Goal: Task Accomplishment & Management: Use online tool/utility

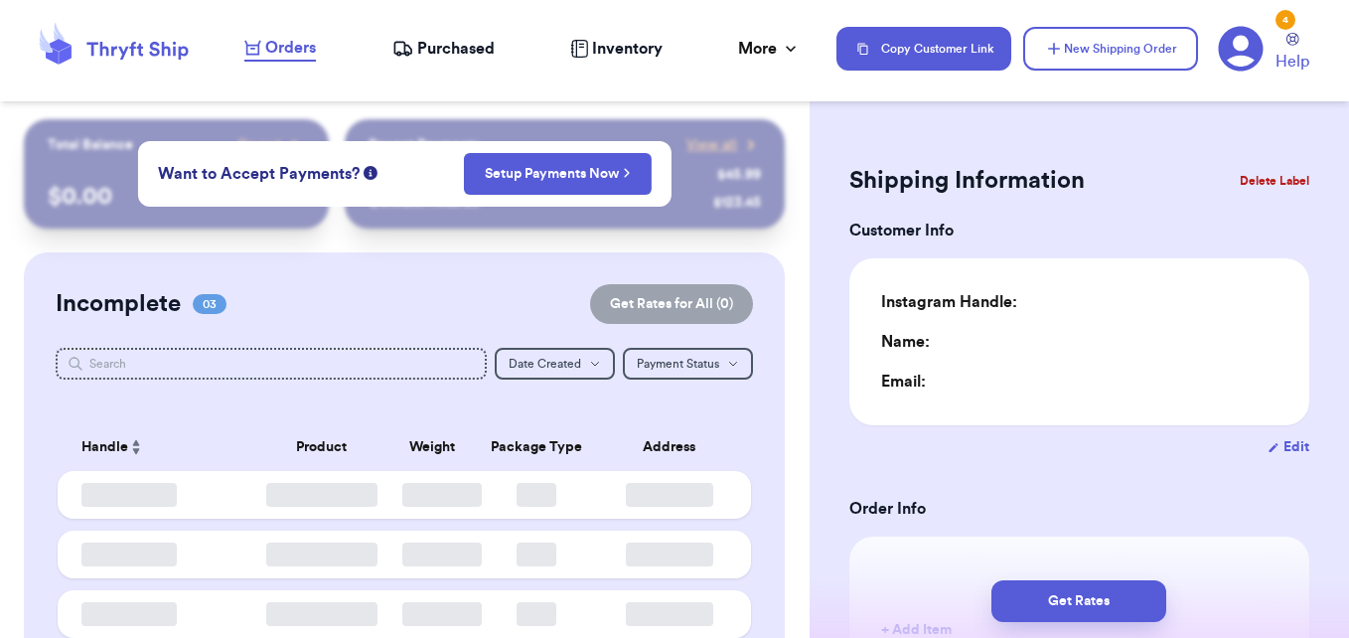
type input "0"
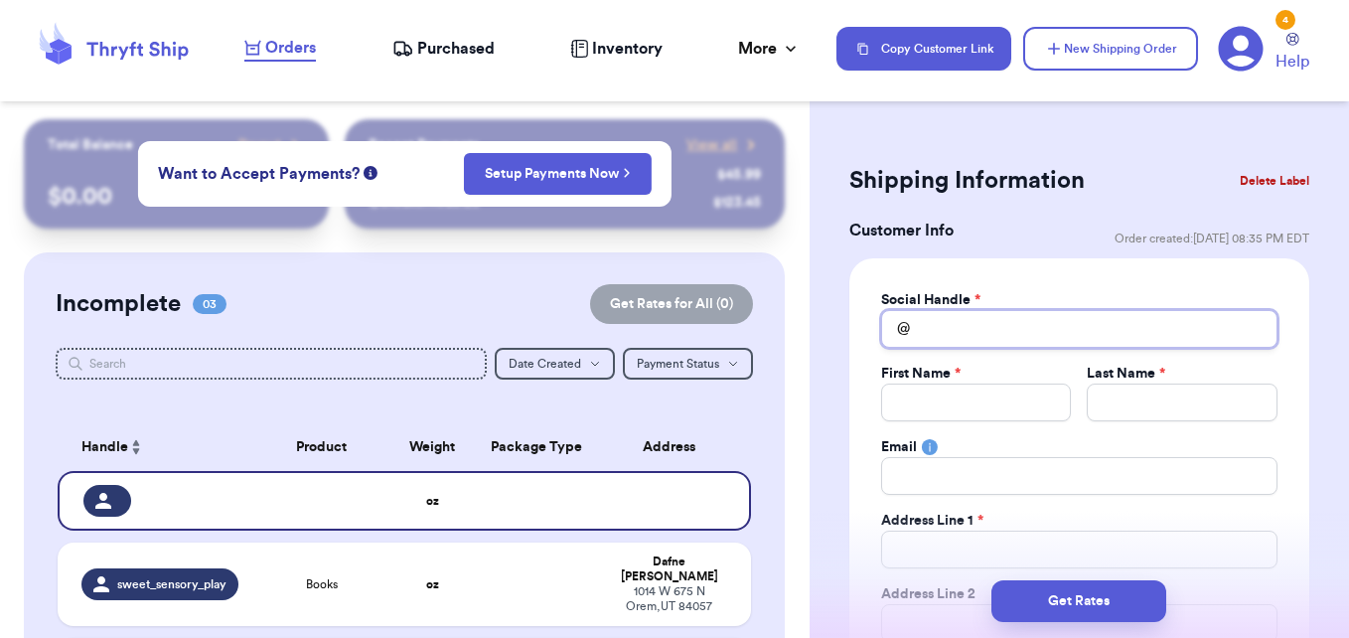
click at [953, 335] on input "Total Amount Paid" at bounding box center [1079, 329] width 396 height 38
type input "m"
type input "ma"
type input "mat"
type input "matc"
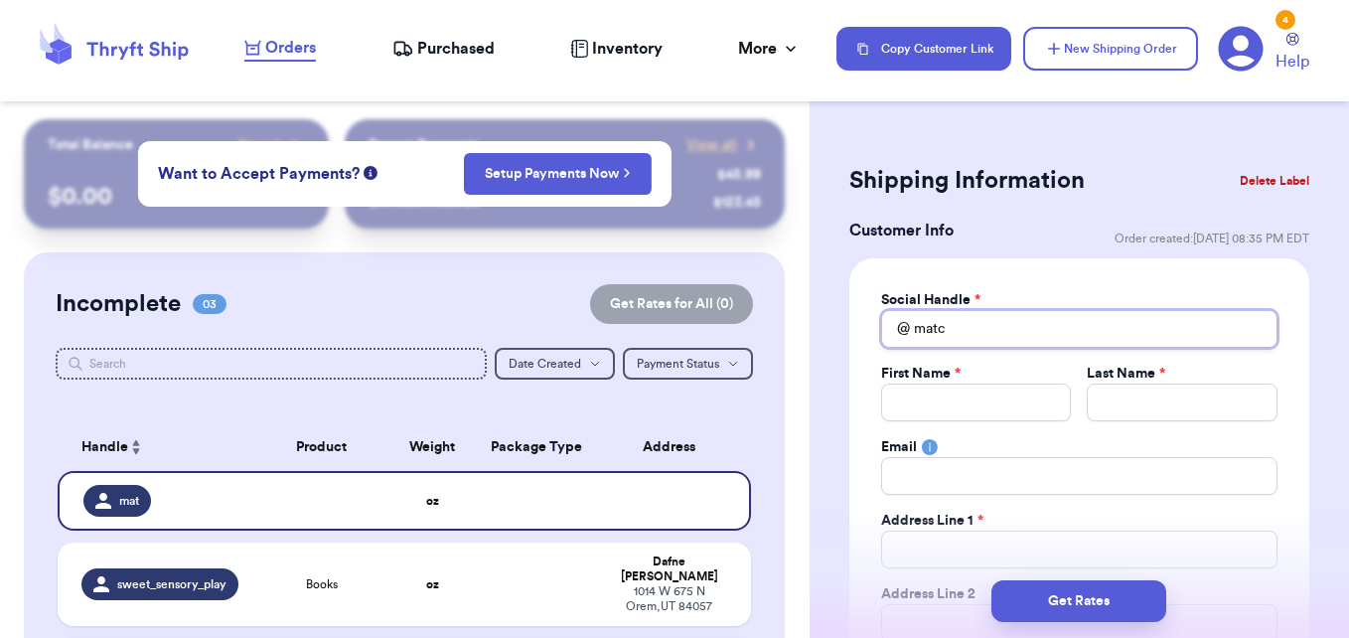
type input "match"
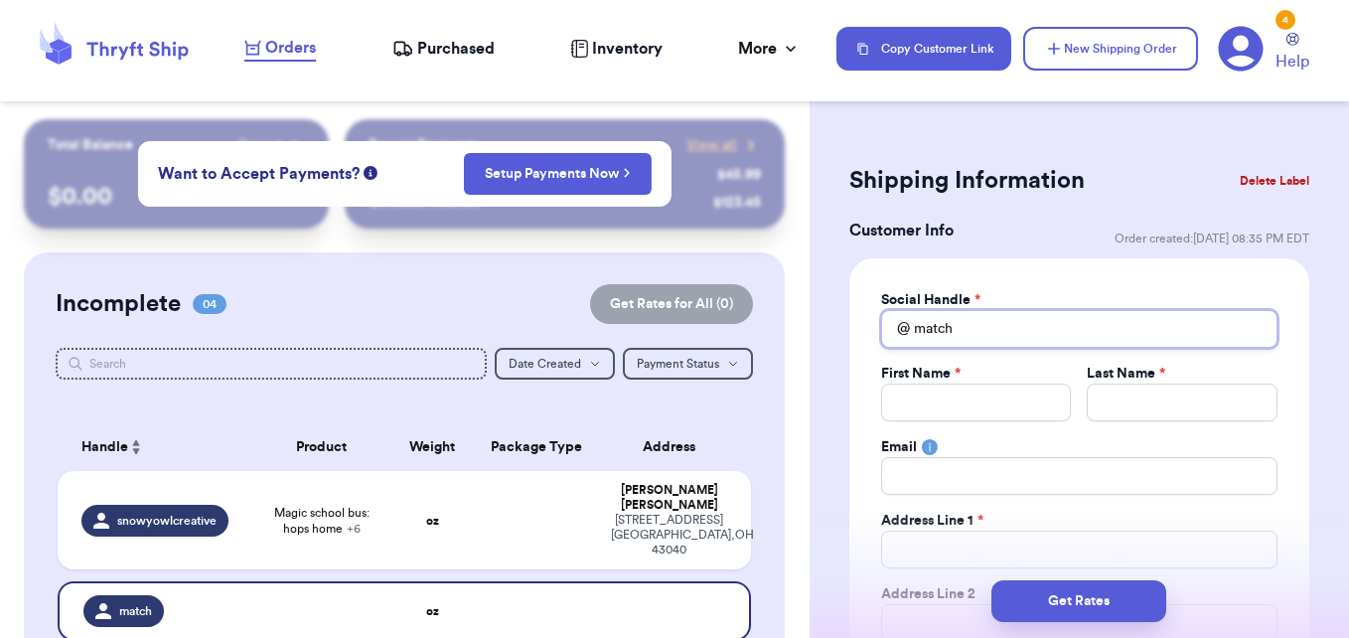
type input "match"
click at [450, 44] on span "Purchased" at bounding box center [455, 49] width 77 height 24
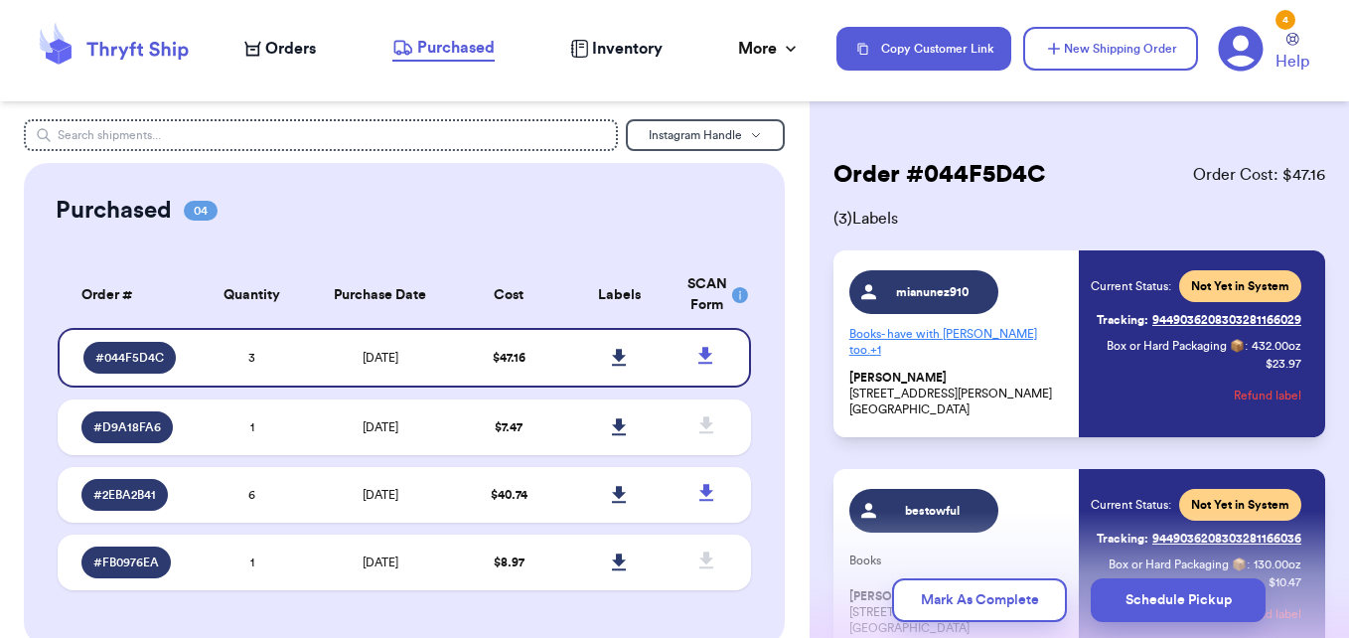
click at [306, 51] on span "Orders" at bounding box center [290, 49] width 51 height 24
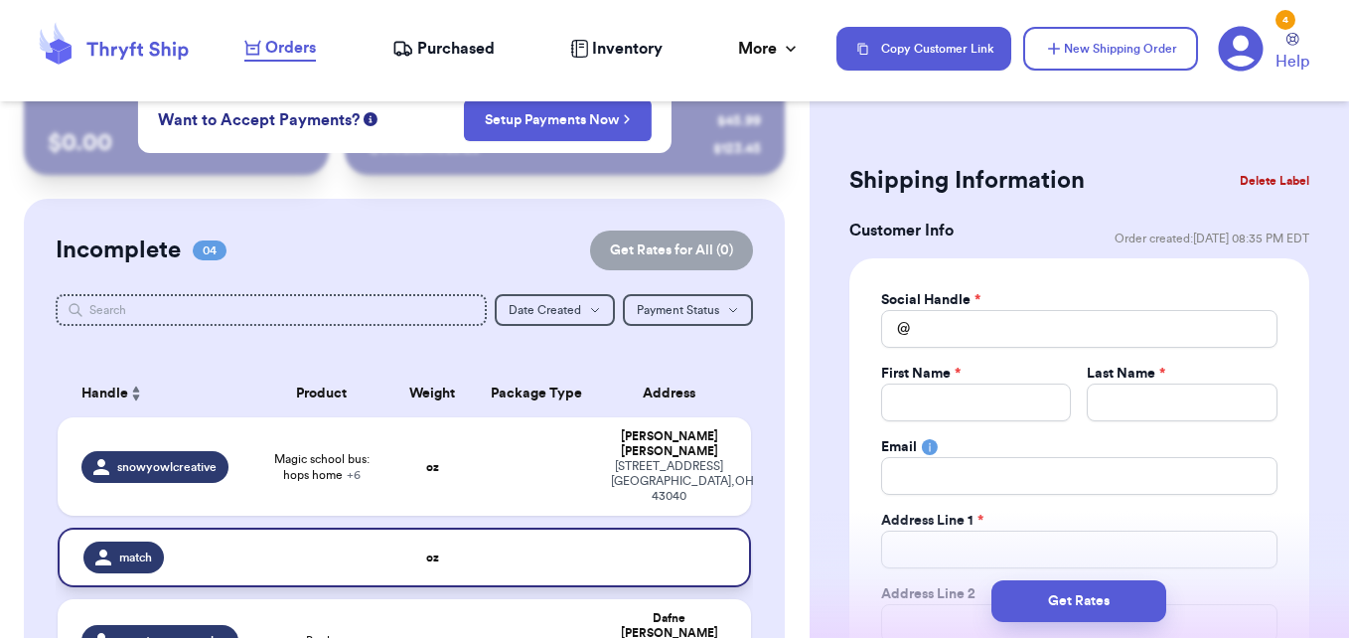
scroll to position [99, 0]
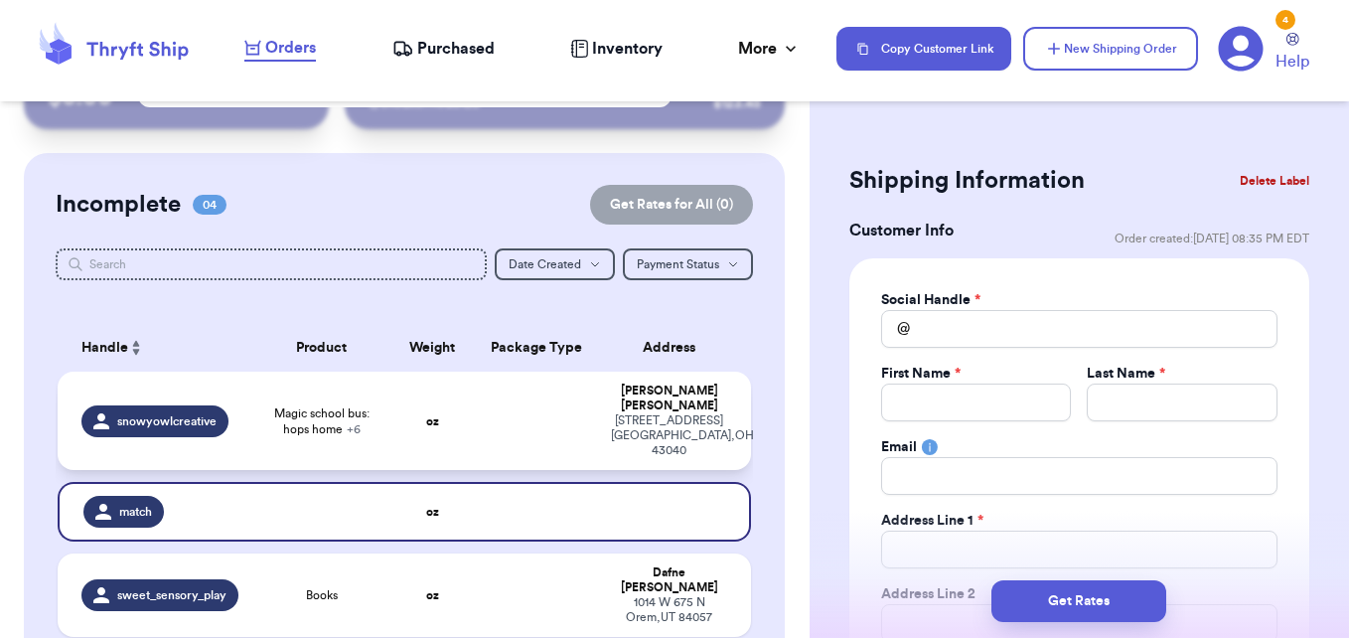
click at [373, 438] on td "Magic school bus: hops home + 6" at bounding box center [321, 421] width 139 height 98
type input "Magic school bus: hops home"
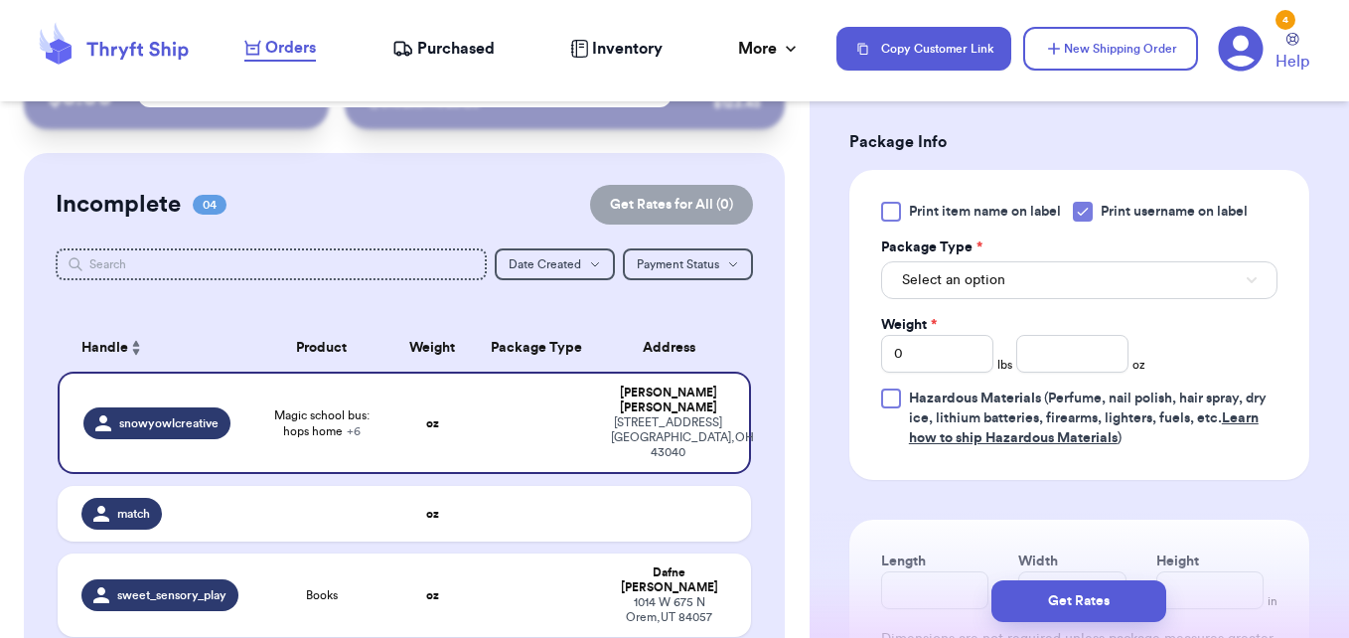
scroll to position [1192, 0]
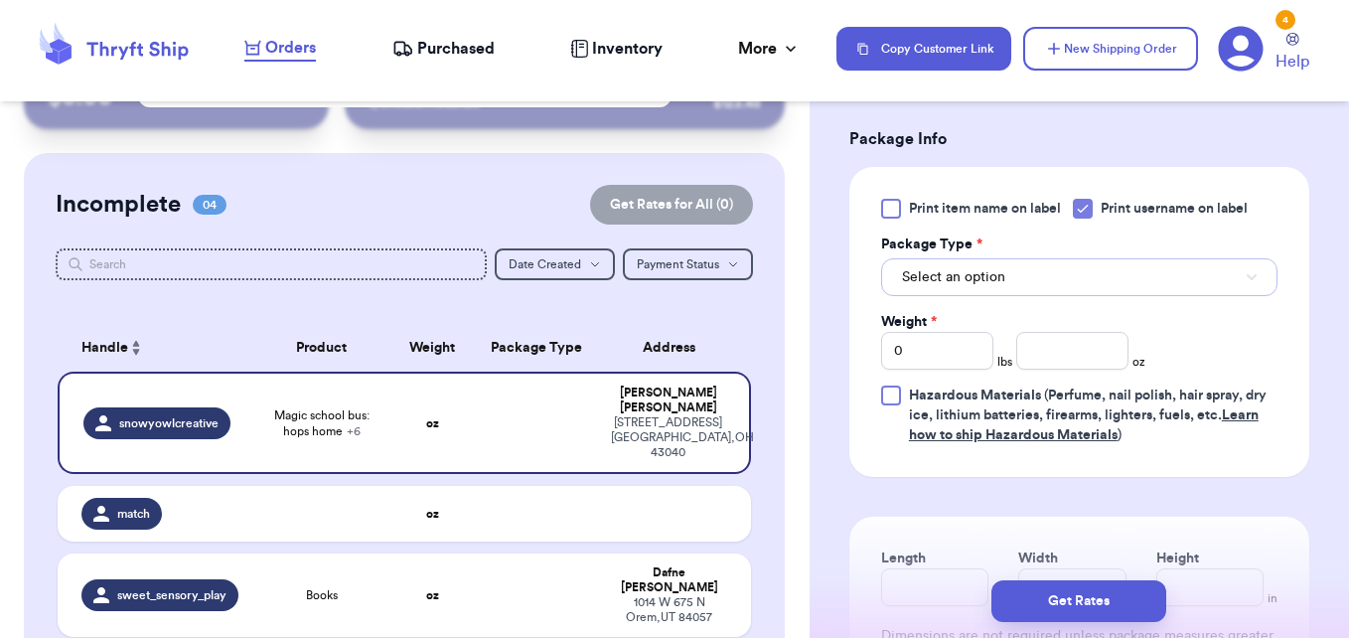
click at [979, 289] on button "Select an option" at bounding box center [1079, 277] width 396 height 38
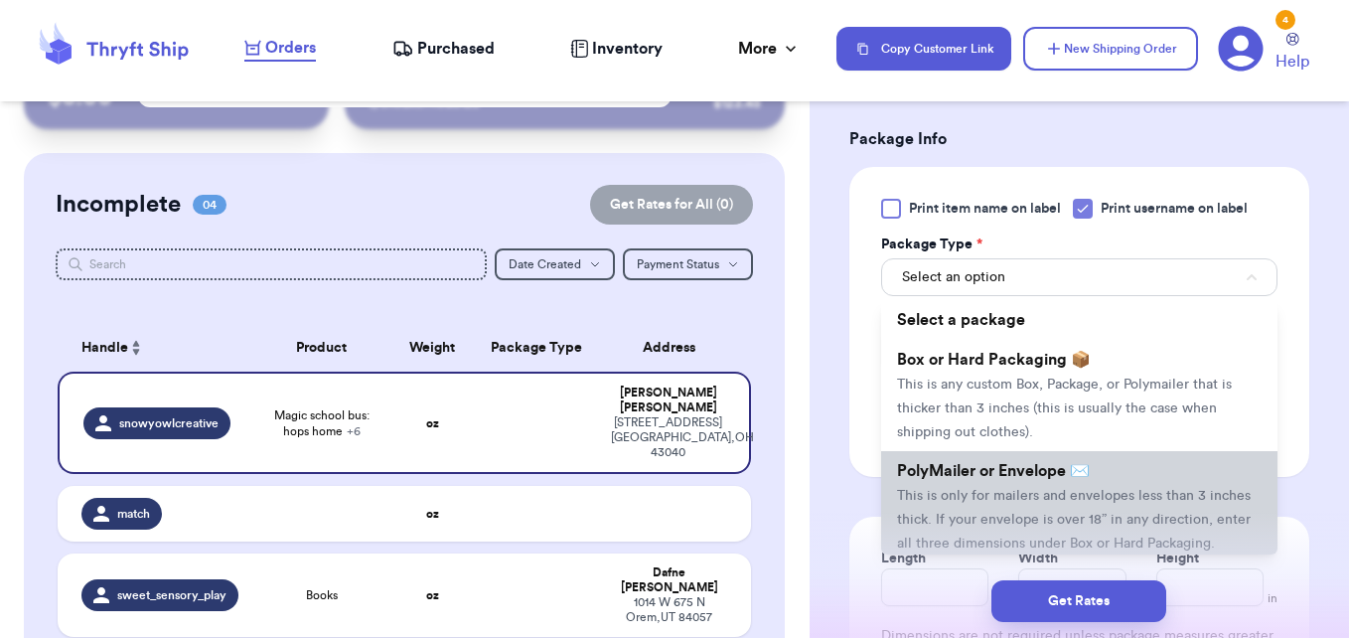
click at [978, 466] on span "PolyMailer or Envelope ✉️" at bounding box center [993, 471] width 193 height 16
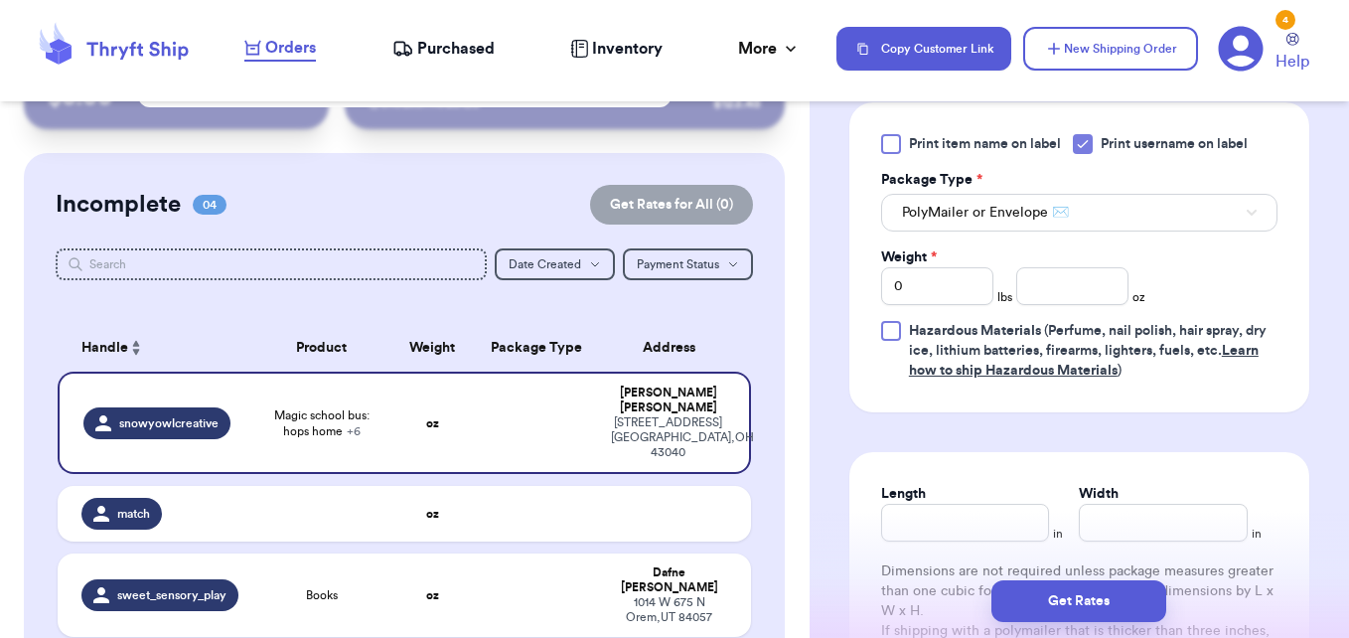
scroll to position [1291, 0]
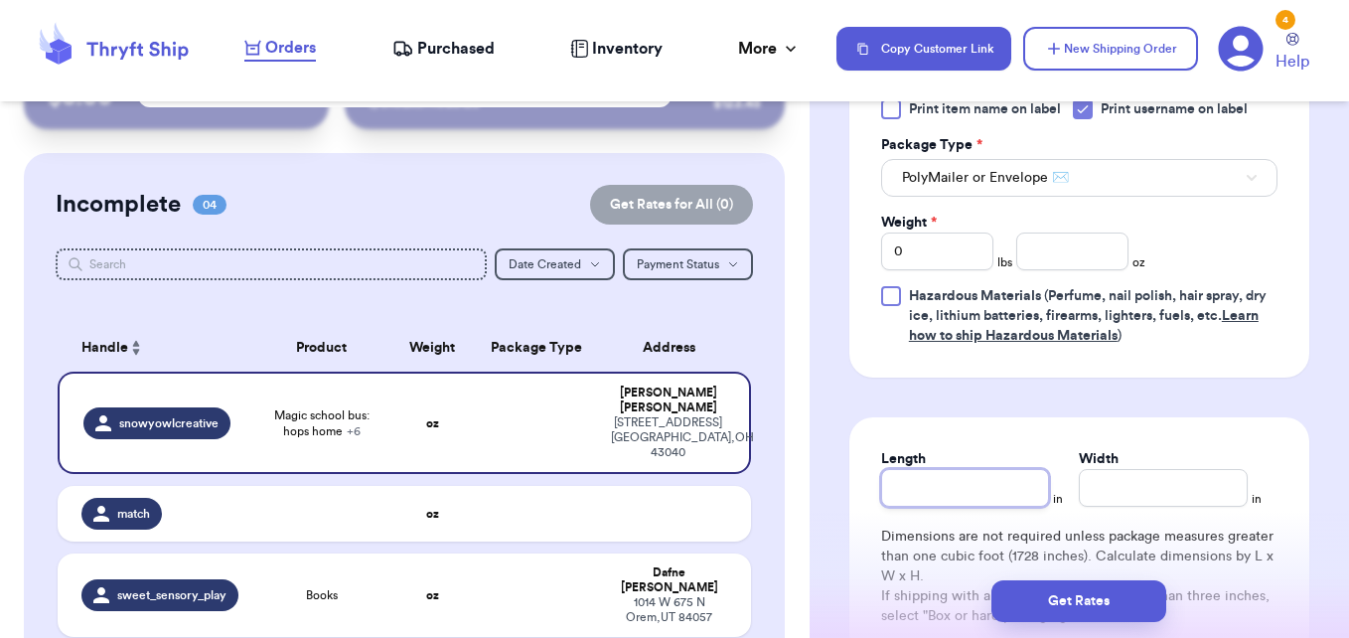
click at [949, 481] on input "Length" at bounding box center [965, 488] width 169 height 38
type input "1"
type input "10"
type input "1"
type input "12"
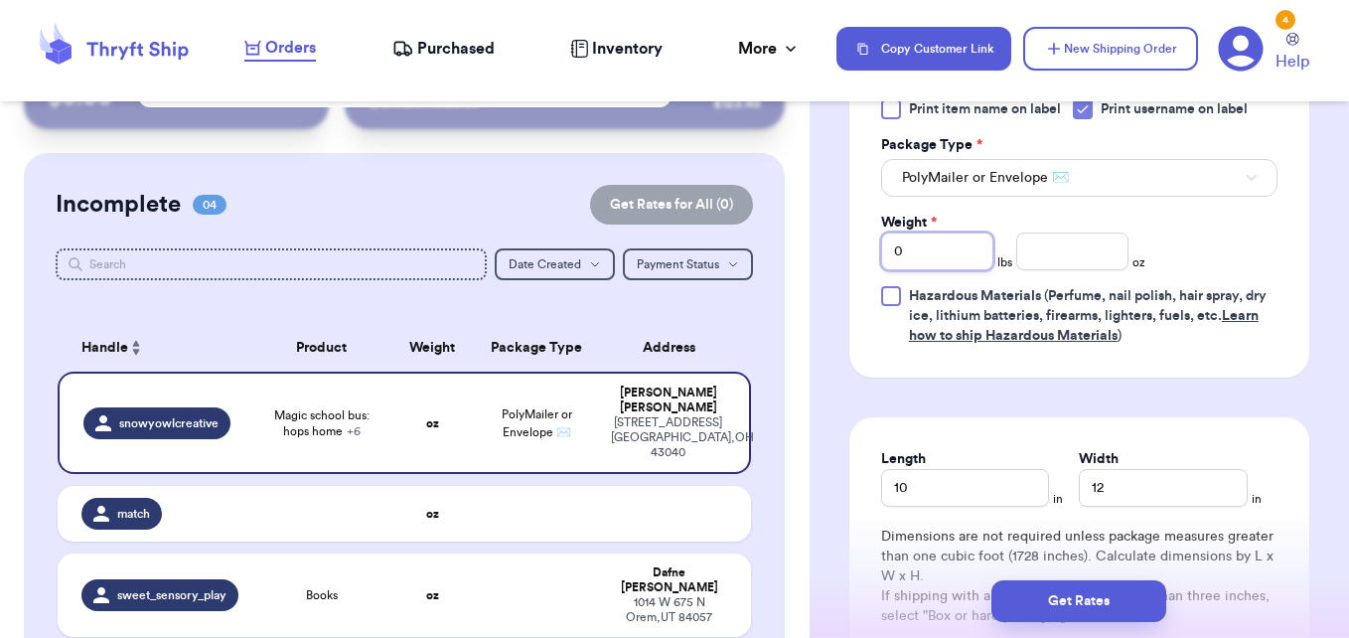
drag, startPoint x: 885, startPoint y: 257, endPoint x: 856, endPoint y: 254, distance: 29.0
click at [856, 254] on div "Print item name on label Print username on label Package Type * PolyMailer or E…" at bounding box center [1079, 223] width 460 height 310
type input "3"
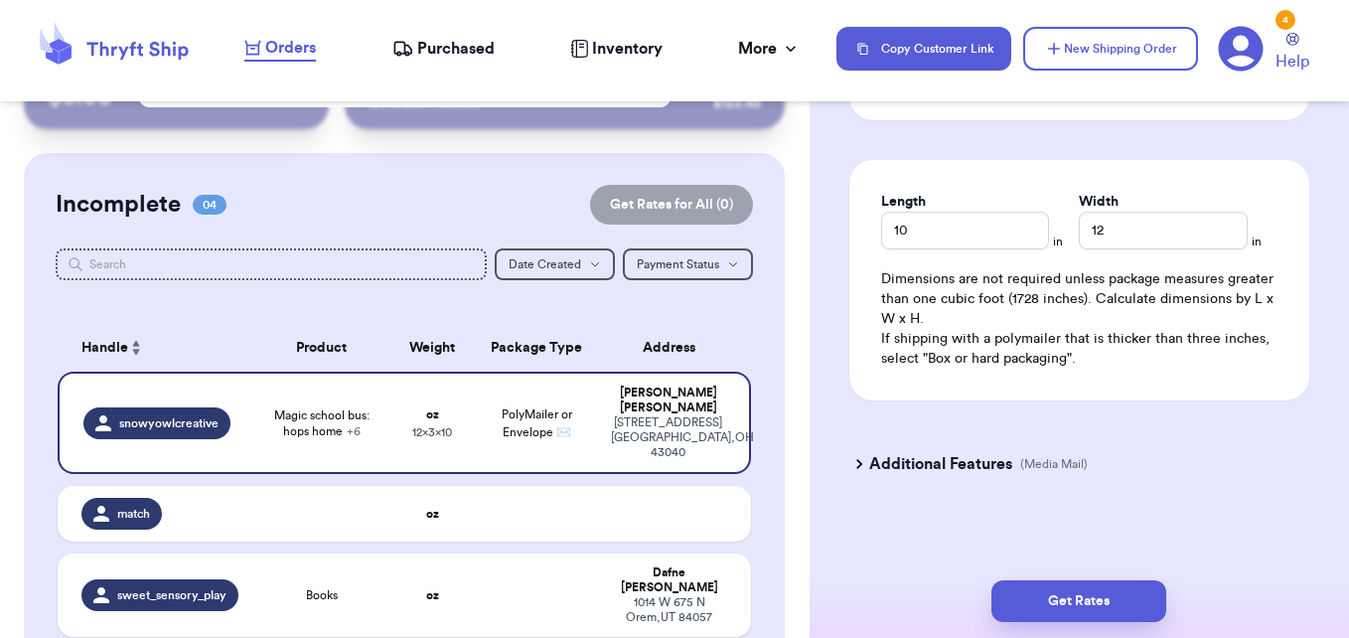
scroll to position [1554, 0]
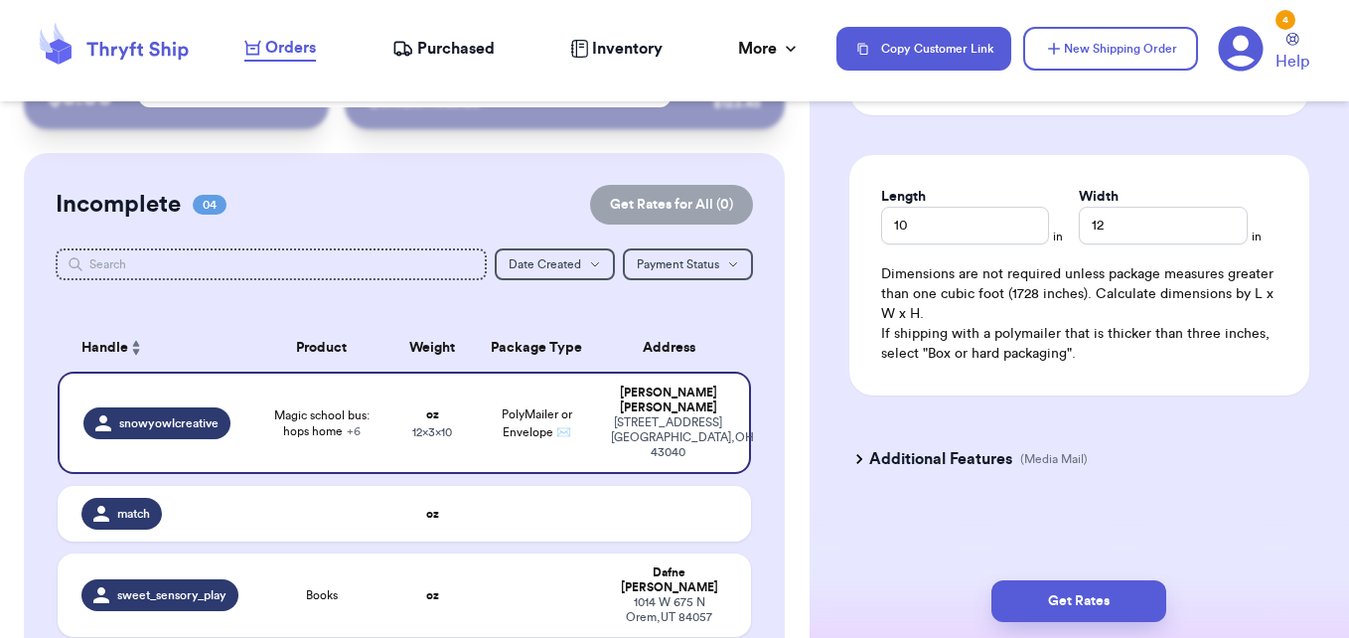
type input "3"
click at [879, 453] on h3 "Additional Features" at bounding box center [940, 459] width 143 height 24
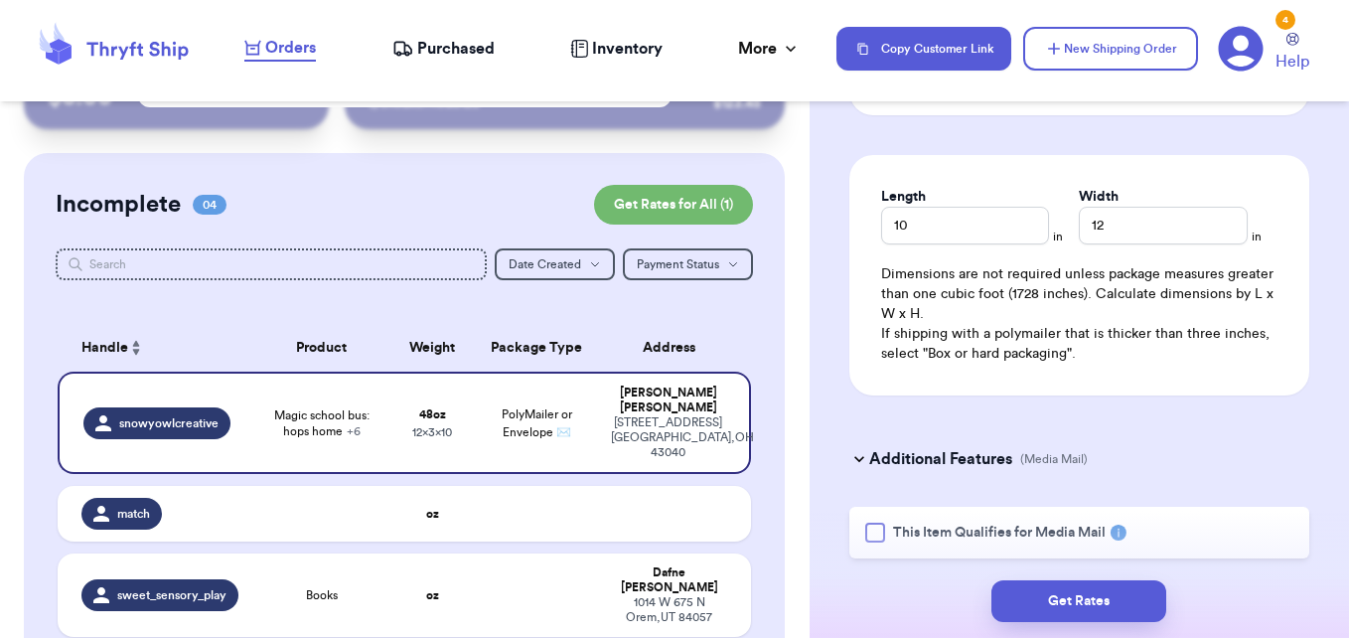
click at [874, 529] on div at bounding box center [875, 532] width 20 height 20
click at [0, 0] on input "This Item Qualifies for Media Mail" at bounding box center [0, 0] width 0 height 0
click at [1050, 600] on button "Get Rates" at bounding box center [1078, 601] width 175 height 42
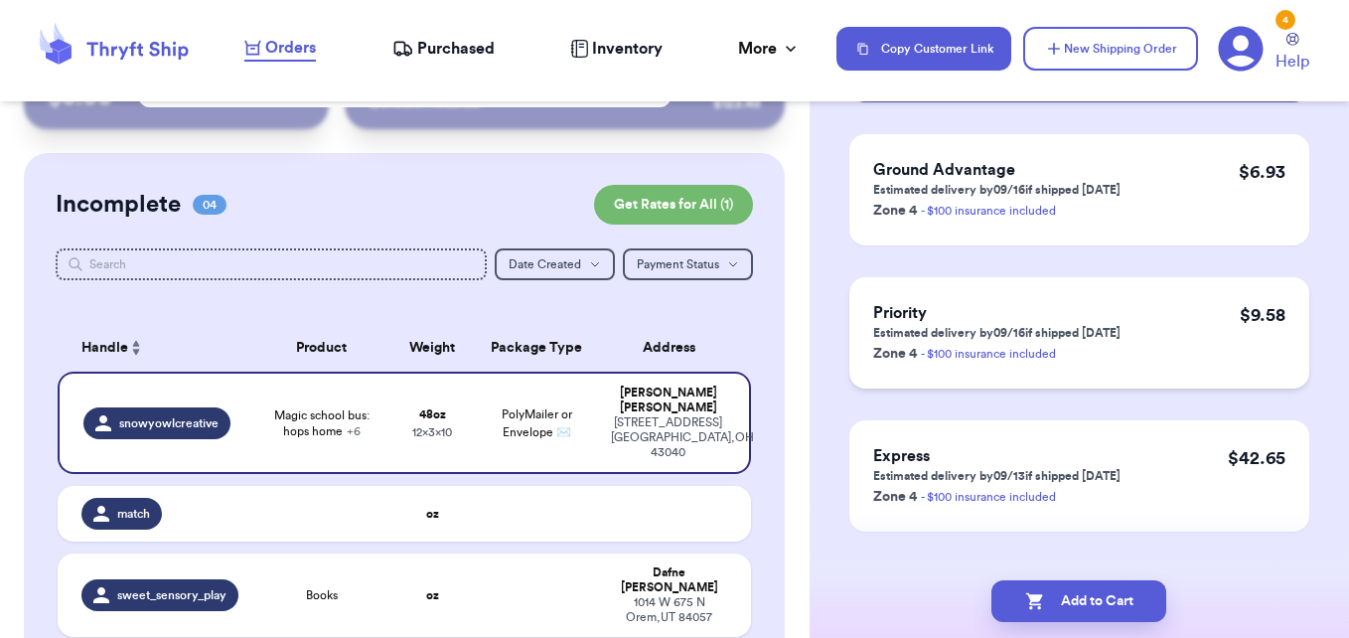
scroll to position [364, 0]
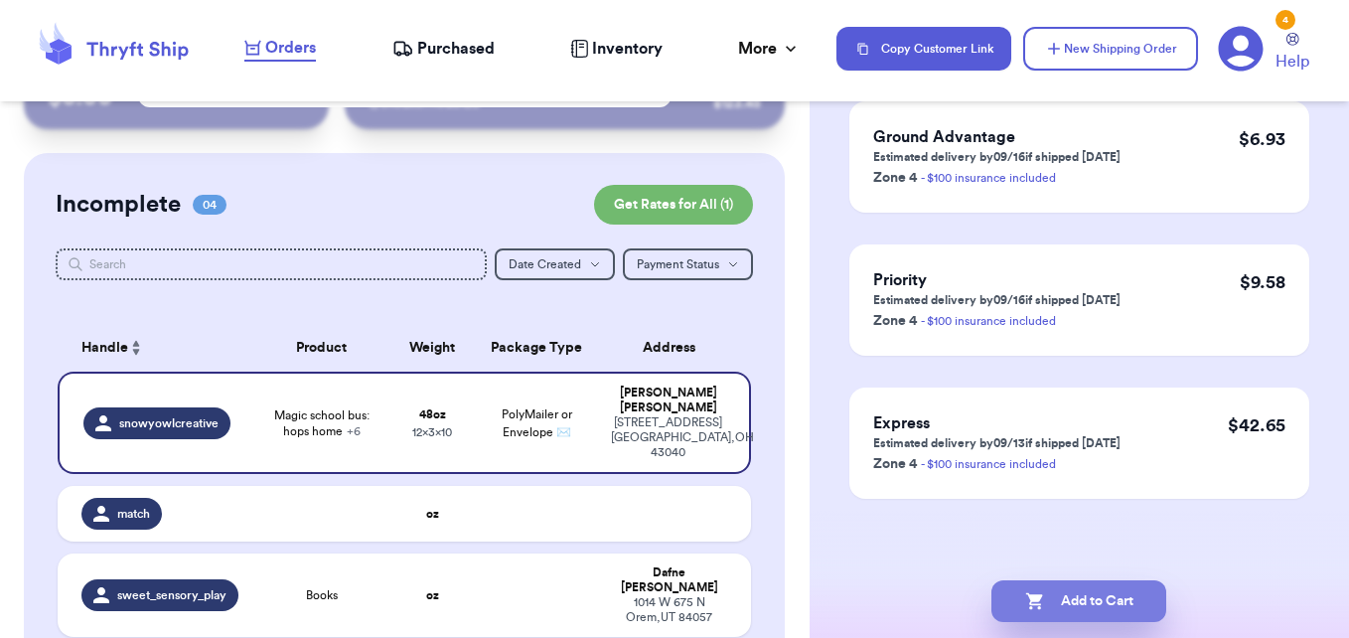
click at [1120, 599] on button "Add to Cart" at bounding box center [1078, 601] width 175 height 42
checkbox input "true"
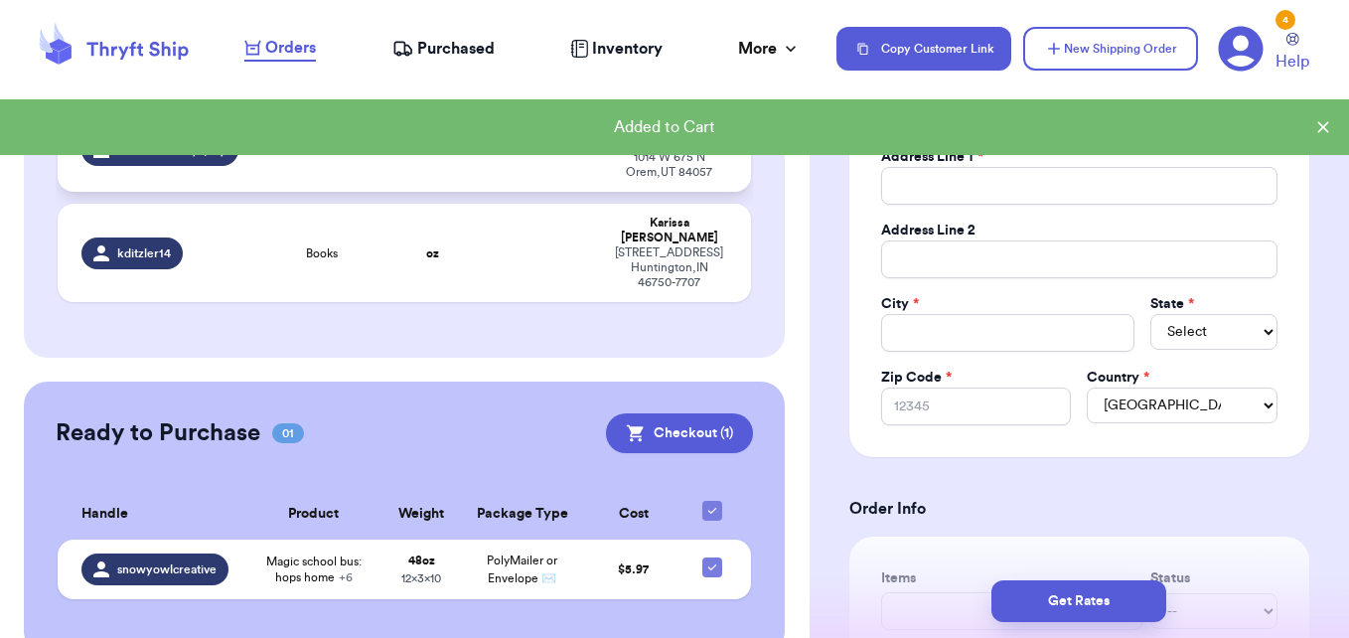
scroll to position [445, 0]
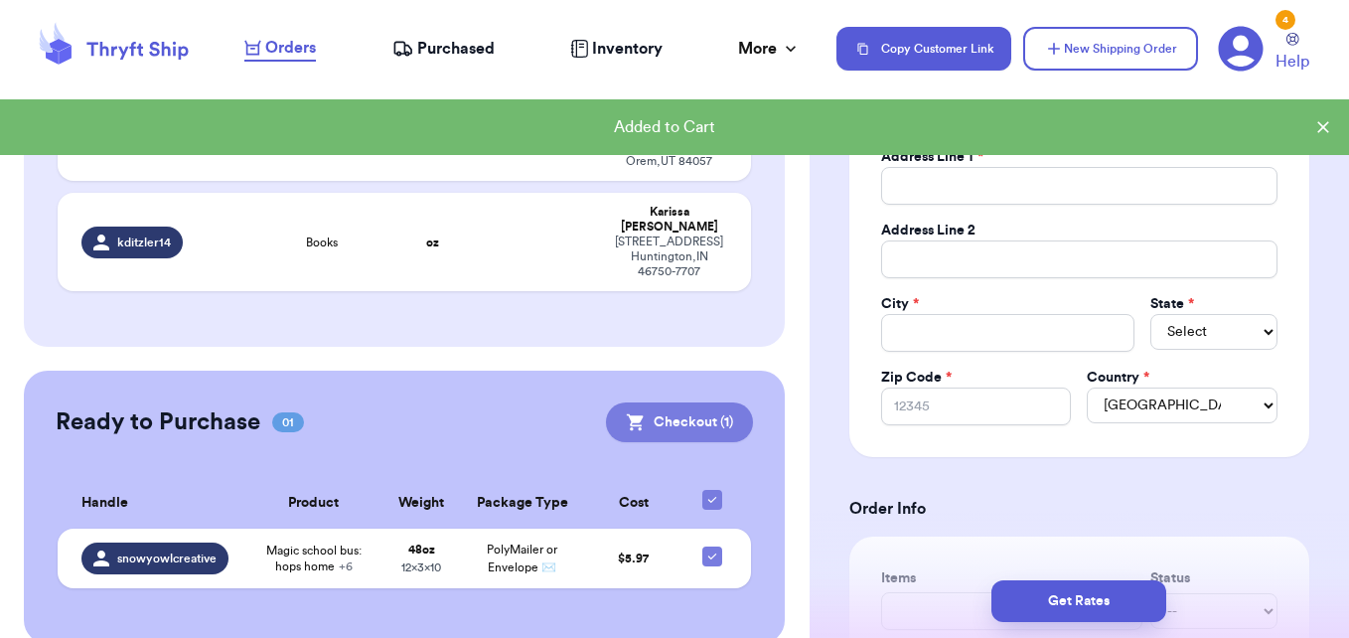
click at [665, 402] on button "Checkout ( 1 )" at bounding box center [679, 422] width 147 height 40
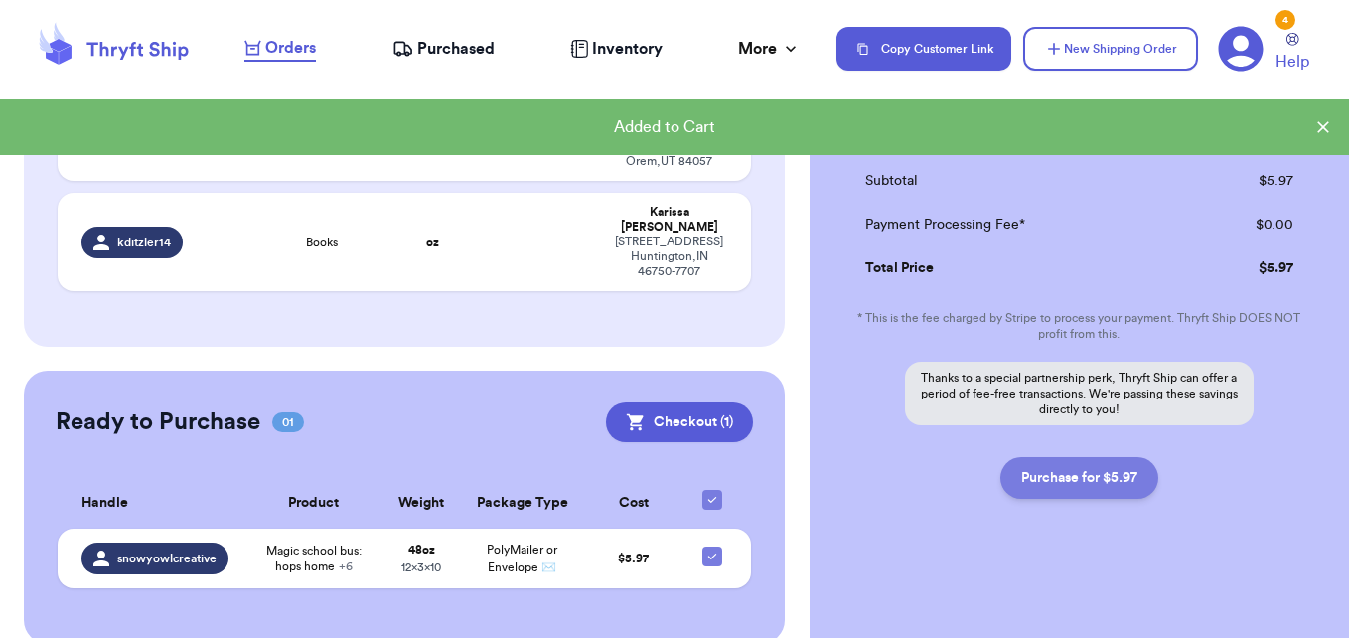
click at [1084, 485] on button "Purchase for $5.97" at bounding box center [1079, 478] width 158 height 42
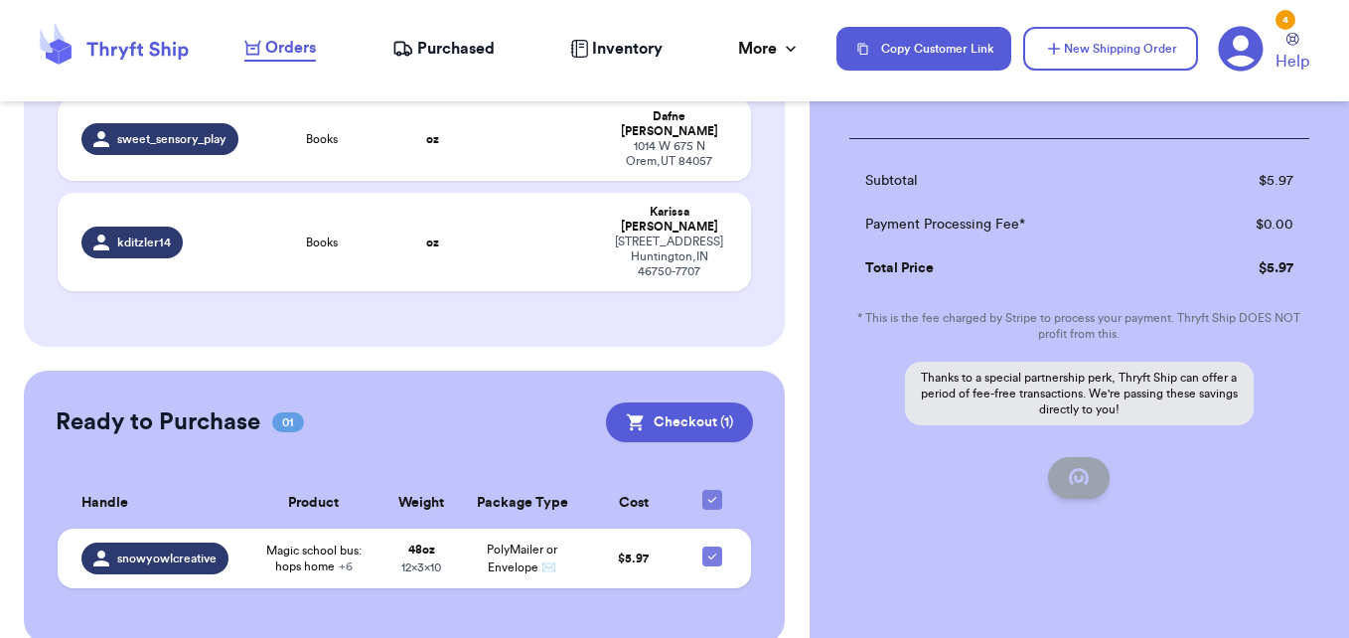
checkbox input "false"
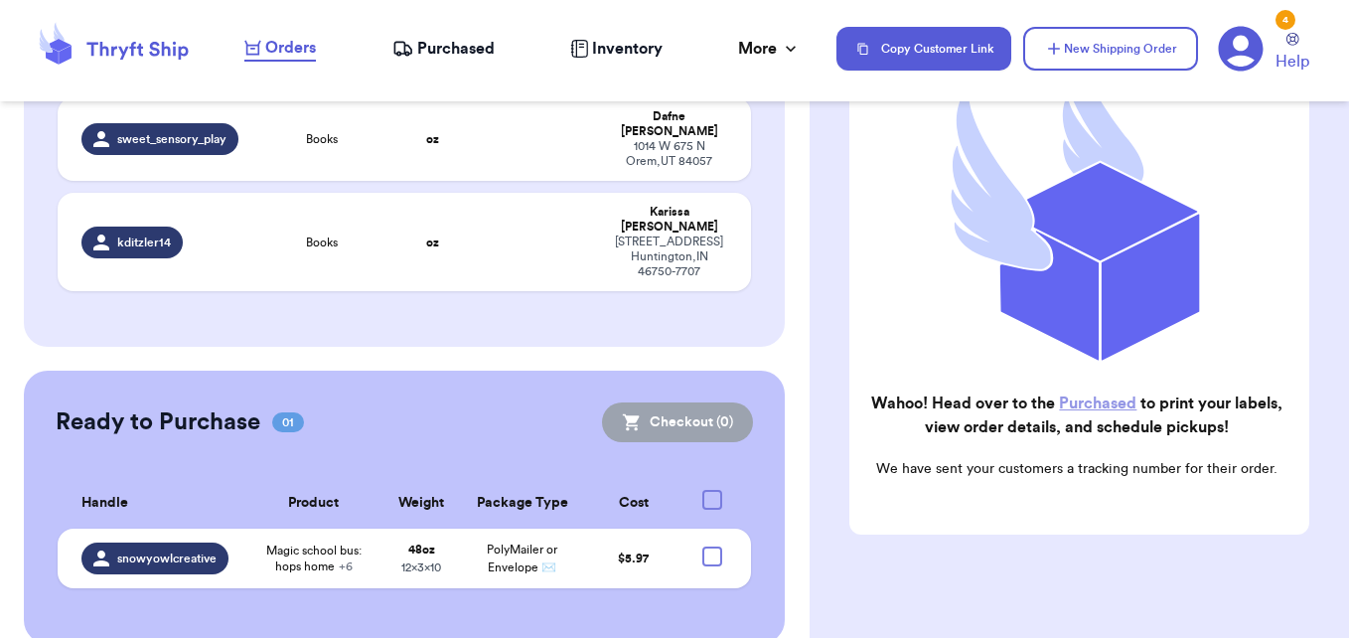
checkbox input "true"
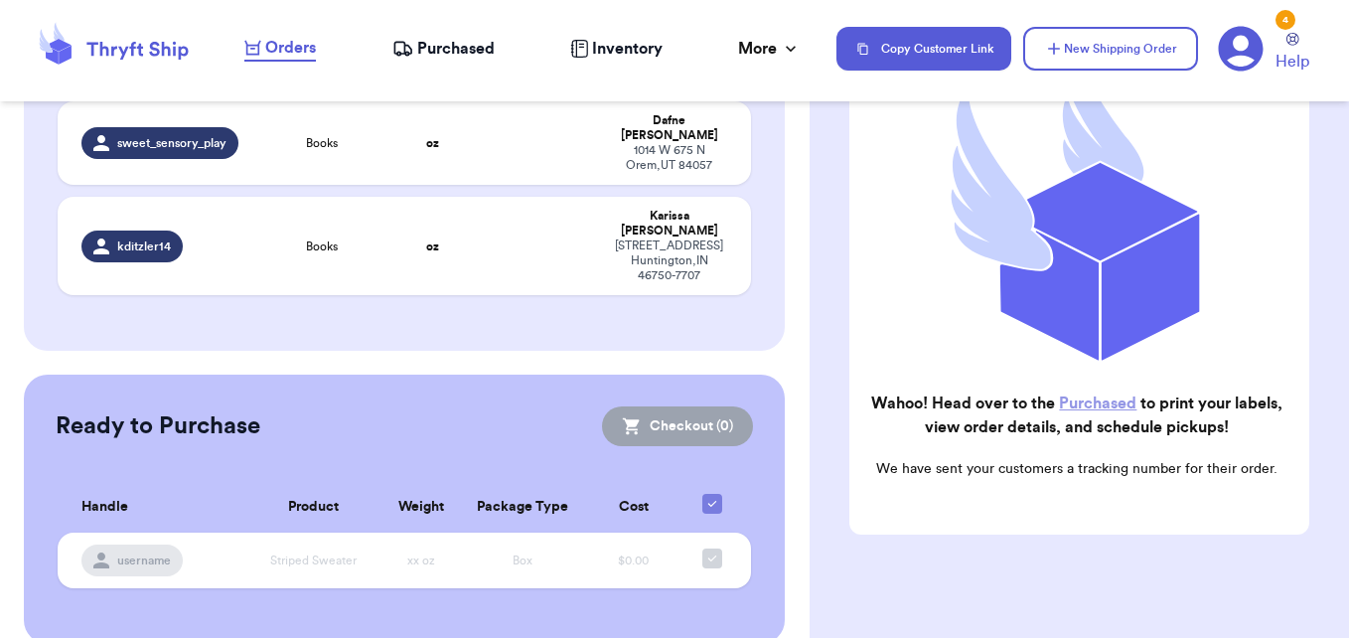
click at [460, 49] on span "Purchased" at bounding box center [455, 49] width 77 height 24
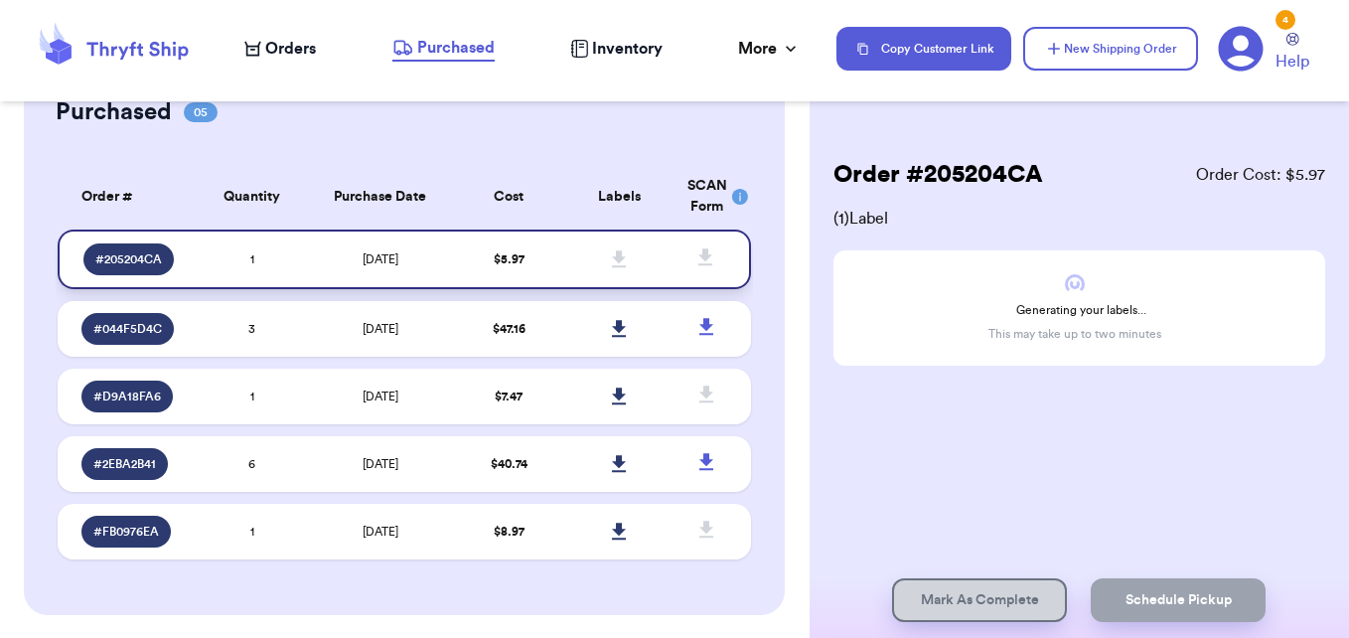
scroll to position [99, 0]
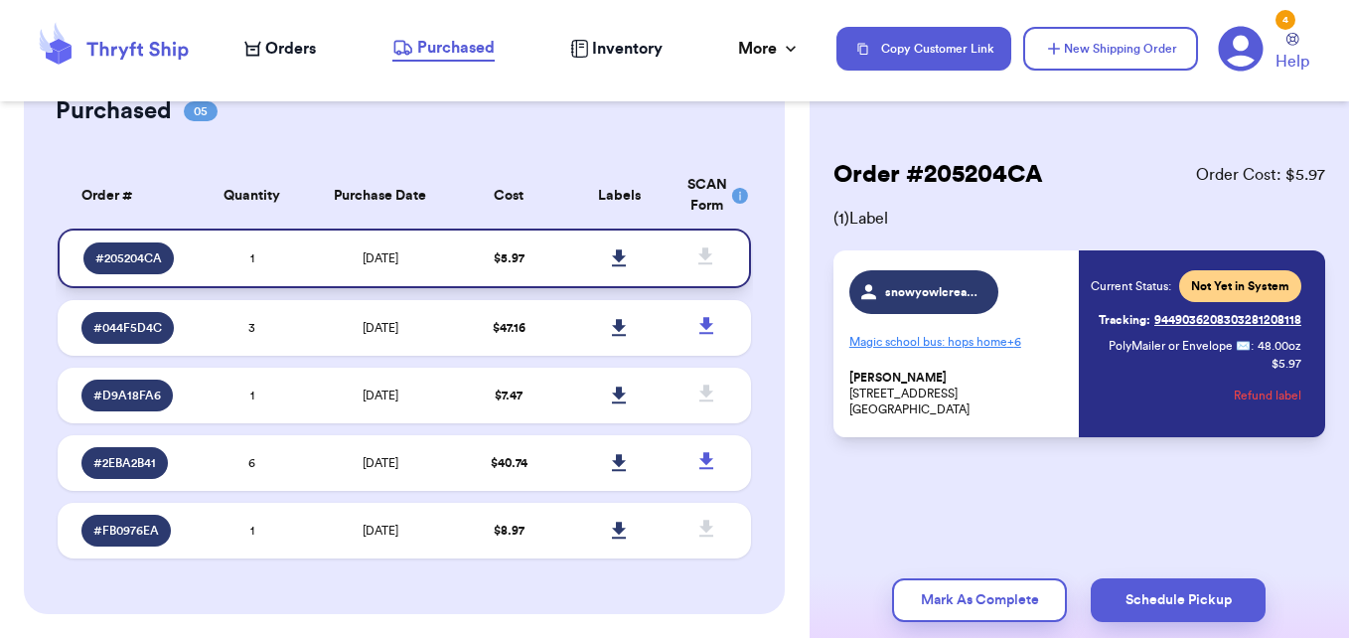
click at [612, 256] on icon at bounding box center [619, 258] width 15 height 18
